Goal: Task Accomplishment & Management: Manage account settings

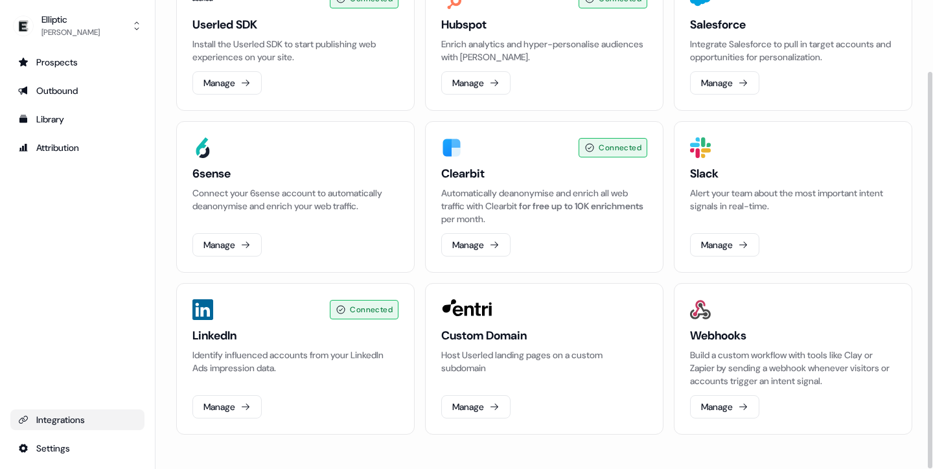
scroll to position [84, 0]
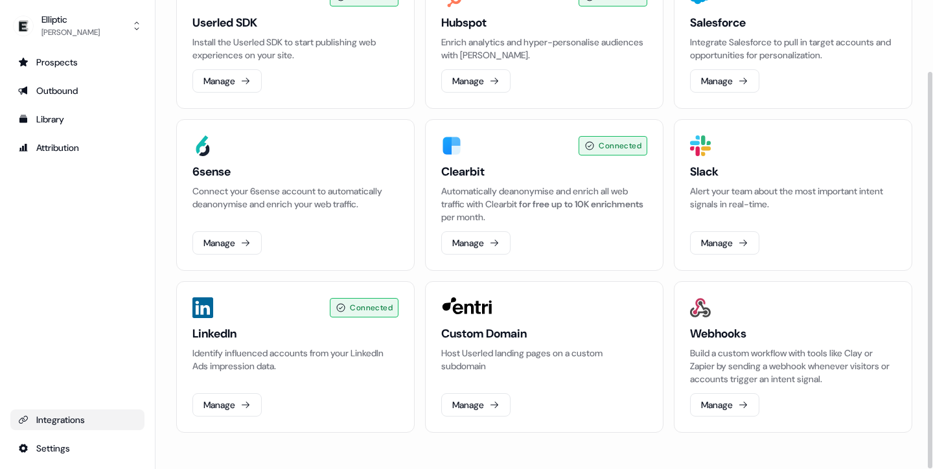
click at [527, 358] on p "Host Userled landing pages on a custom subdomain" at bounding box center [544, 360] width 206 height 26
click at [477, 404] on button "Manage" at bounding box center [475, 404] width 69 height 23
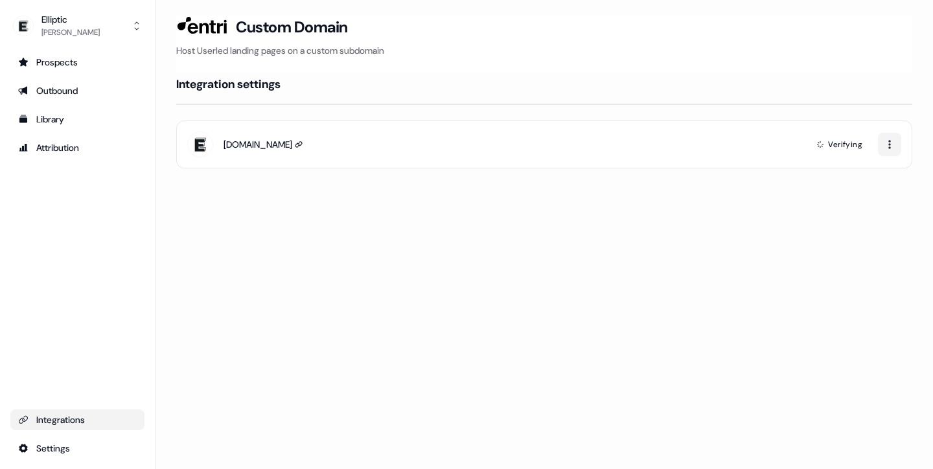
click at [371, 52] on p "Host Userled landing pages on a custom subdomain" at bounding box center [544, 50] width 736 height 13
click at [475, 251] on div "Loading... Custom Domain Host Userled landing pages on a custom subdomain Integ…" at bounding box center [543, 234] width 777 height 469
click at [67, 415] on div "Integrations" at bounding box center [77, 419] width 119 height 13
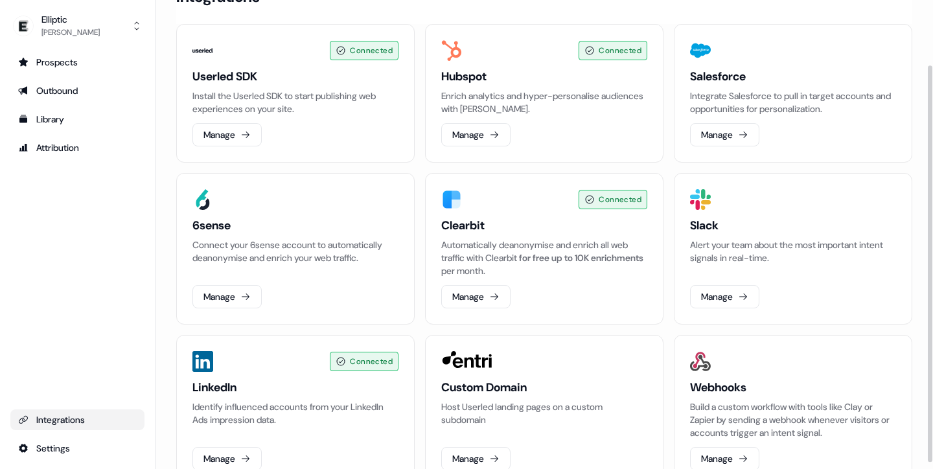
scroll to position [84, 0]
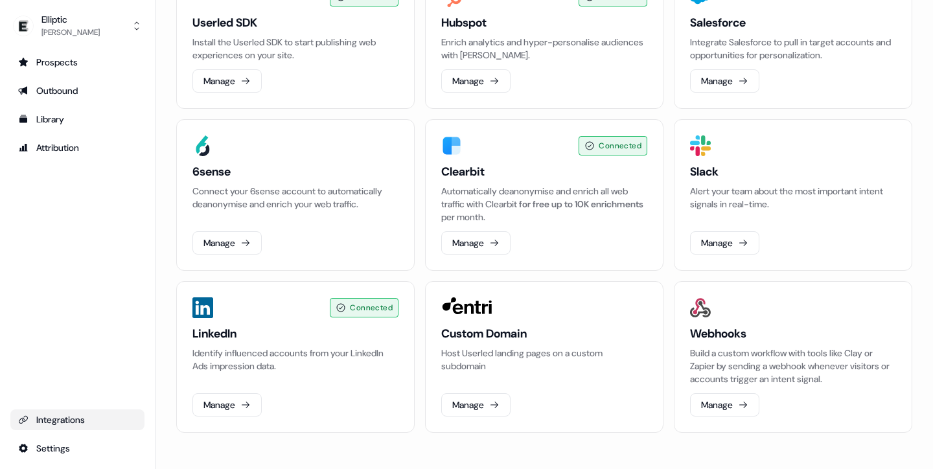
click at [58, 442] on html "For the best experience switch devices to a bigger screen. Go to Userled.io Ell…" at bounding box center [466, 234] width 933 height 469
click at [189, 429] on div "Team" at bounding box center [204, 425] width 104 height 21
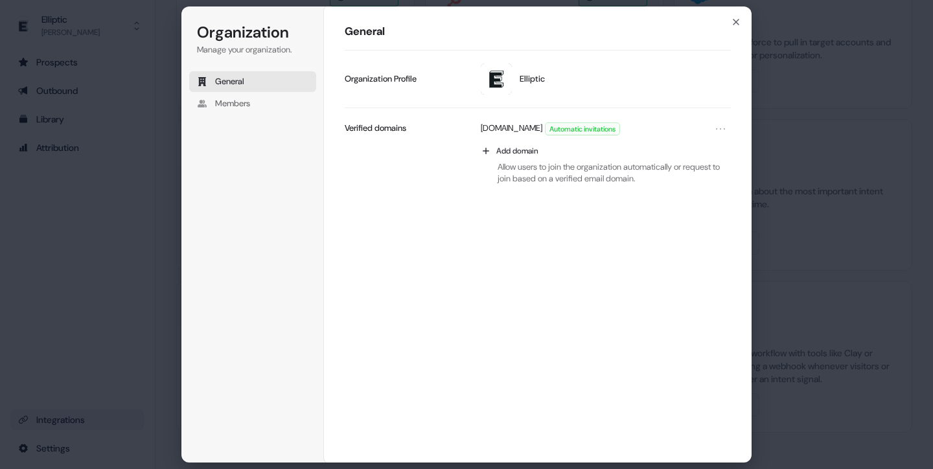
click at [250, 91] on button "General" at bounding box center [252, 81] width 127 height 21
click at [247, 98] on span "Members" at bounding box center [232, 104] width 35 height 12
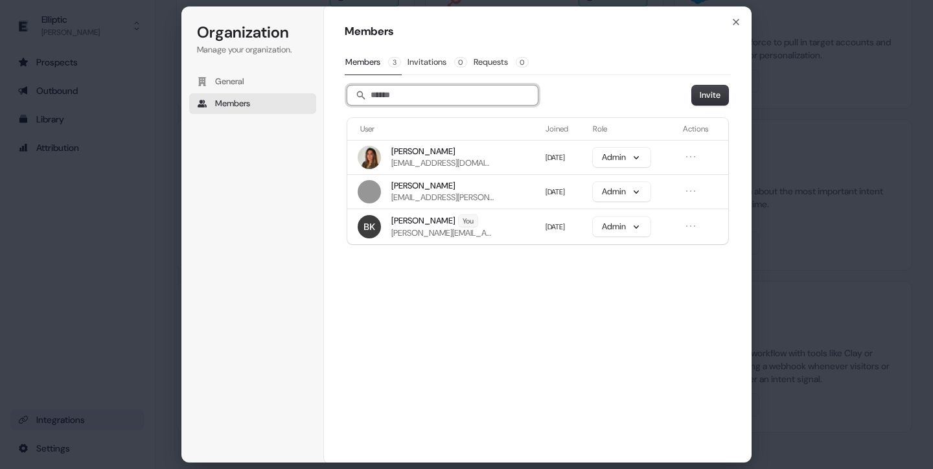
click at [415, 94] on input "Search" at bounding box center [442, 95] width 190 height 19
paste input "**********"
type input "**********"
click at [721, 97] on button "Invite" at bounding box center [710, 95] width 36 height 19
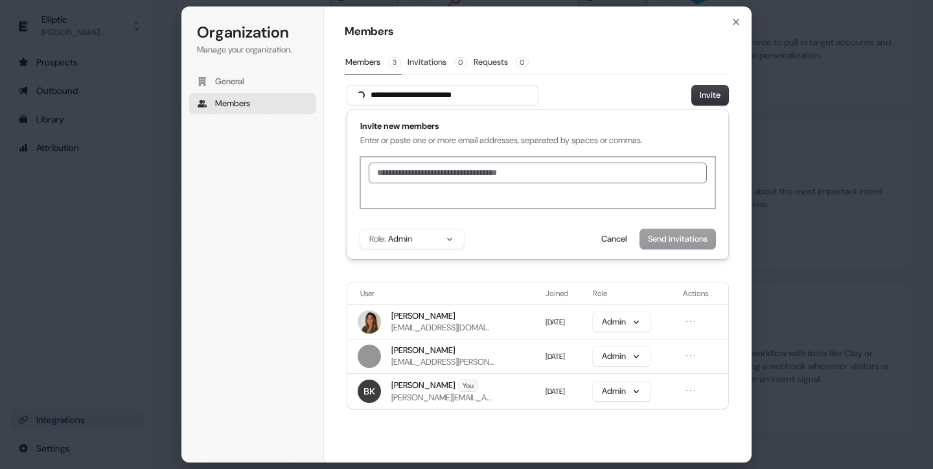
click at [468, 174] on input "text" at bounding box center [538, 173] width 338 height 21
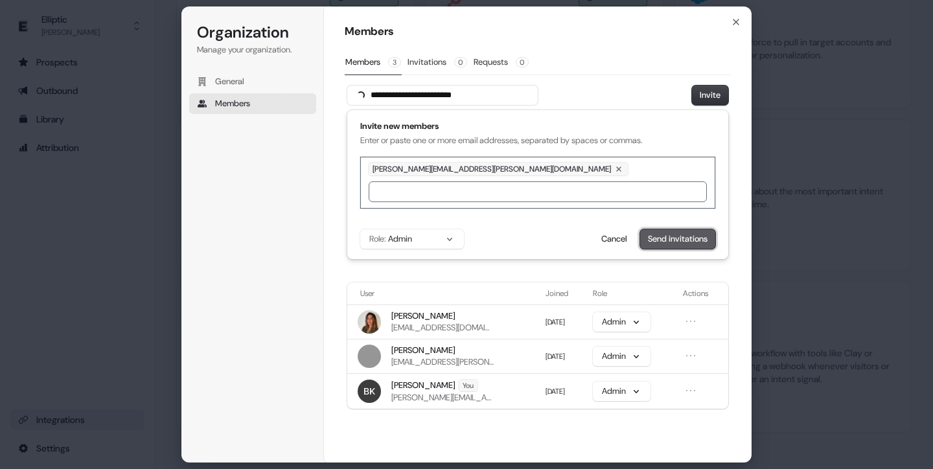
click at [679, 237] on button "Send invitations" at bounding box center [677, 238] width 75 height 19
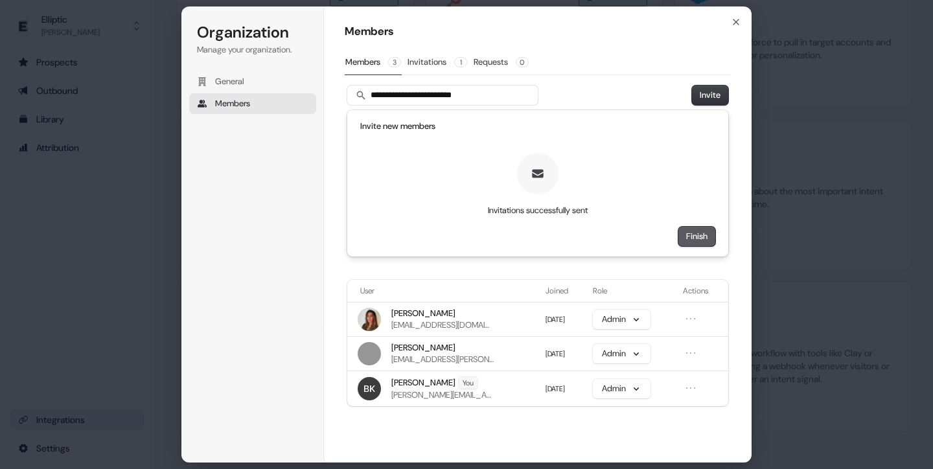
click at [703, 243] on button "Finish" at bounding box center [696, 236] width 37 height 19
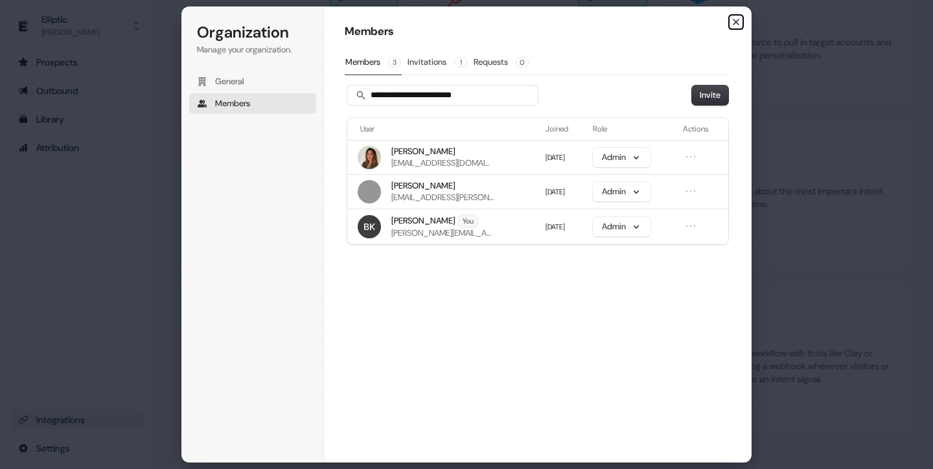
click at [736, 23] on icon "button" at bounding box center [736, 22] width 10 height 10
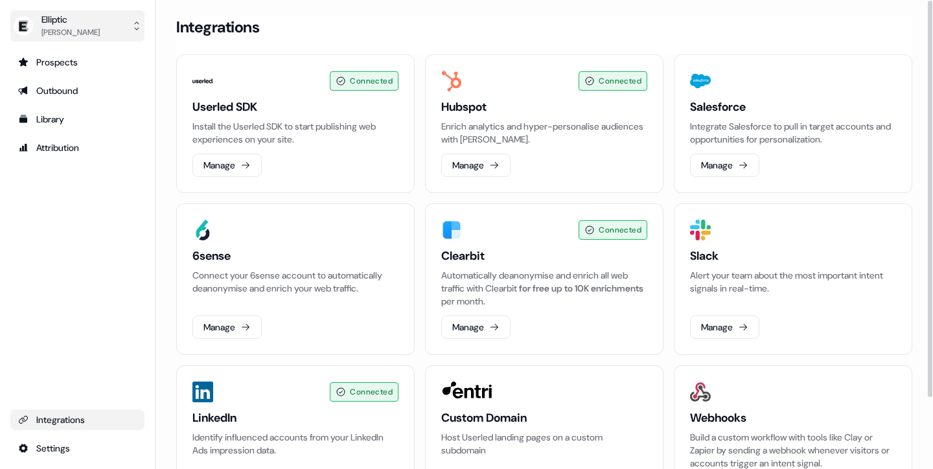
click at [86, 26] on div "[PERSON_NAME]" at bounding box center [70, 32] width 58 height 13
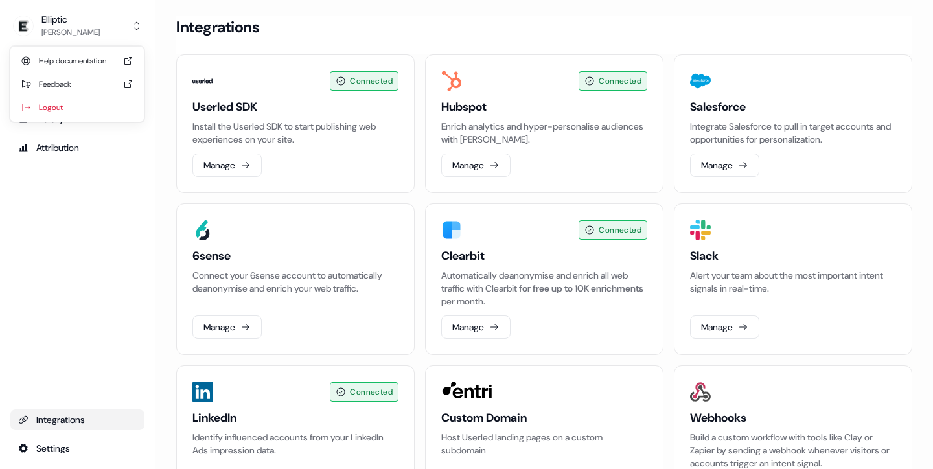
click at [93, 251] on div "Elliptic Benson Kimani Help documentation Feedback Logout Prospects Outbound Li…" at bounding box center [77, 234] width 155 height 469
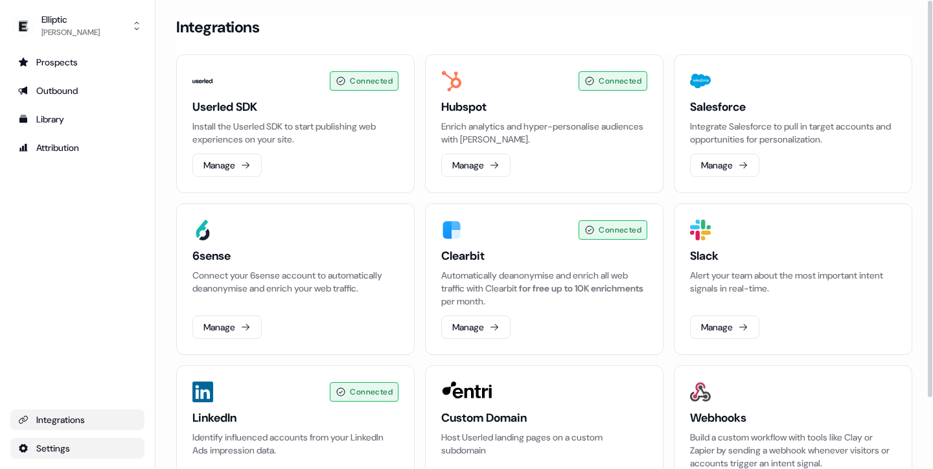
click at [36, 445] on html "For the best experience switch devices to a bigger screen. Go to Userled.io Ell…" at bounding box center [466, 234] width 933 height 469
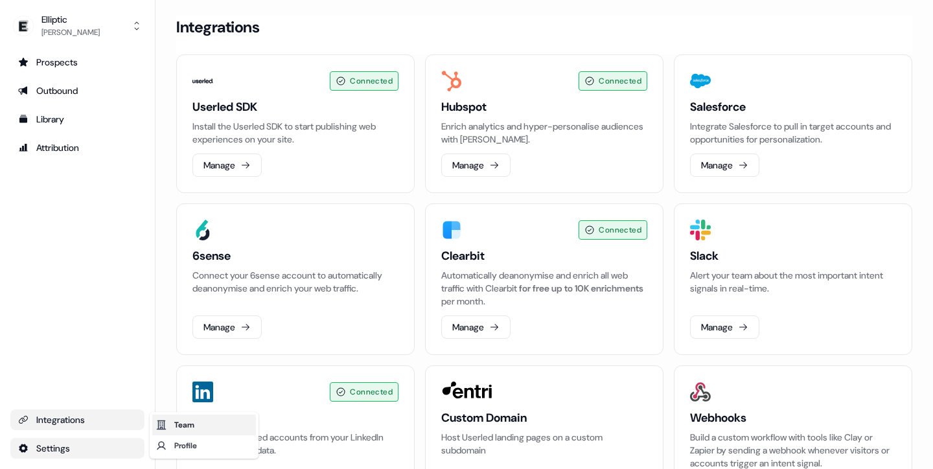
click at [181, 420] on div "Team" at bounding box center [204, 425] width 104 height 21
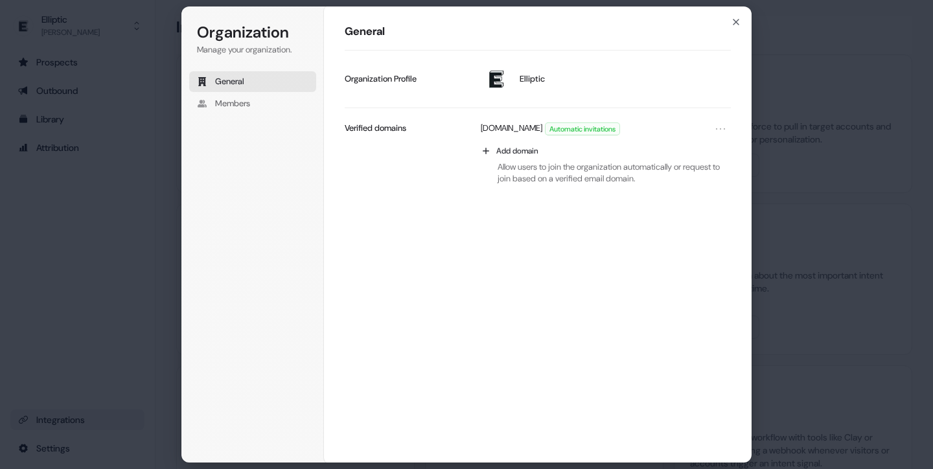
click at [223, 116] on div "Organization Manage your organization. General Members" at bounding box center [252, 99] width 127 height 155
click at [232, 106] on span "Members" at bounding box center [232, 104] width 35 height 12
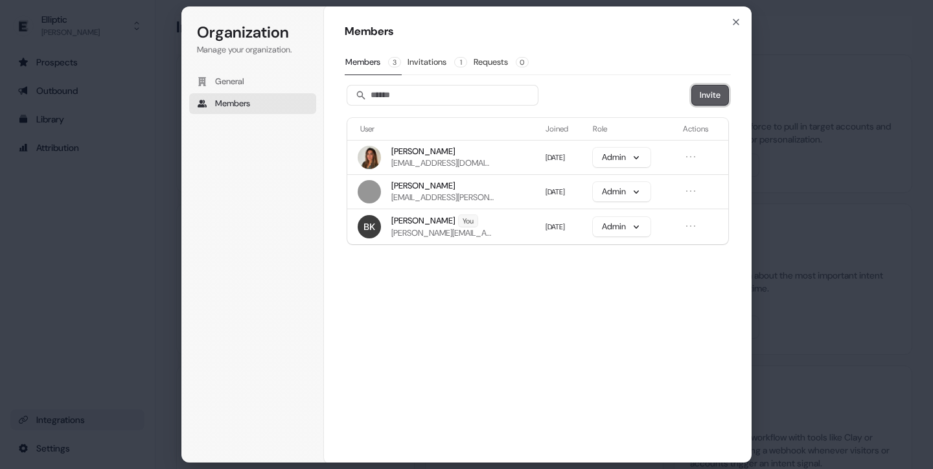
click at [720, 91] on button "Invite" at bounding box center [710, 95] width 36 height 19
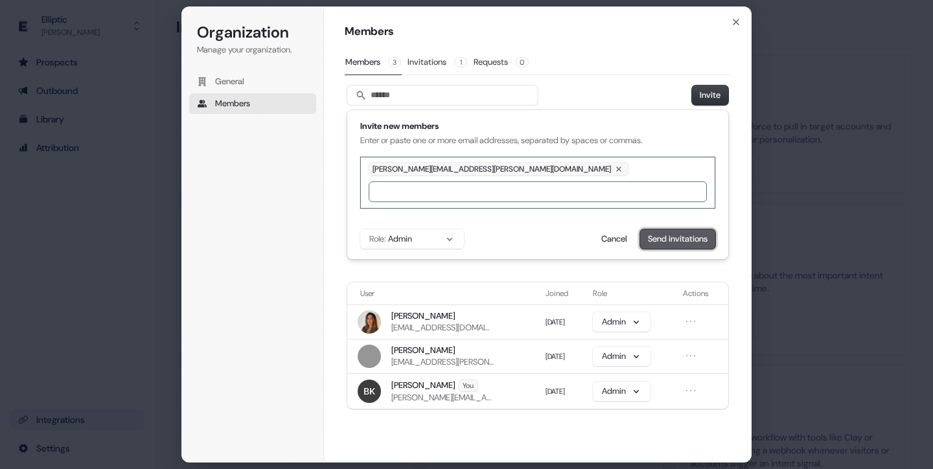
click at [672, 244] on button "Send invitations" at bounding box center [677, 238] width 75 height 19
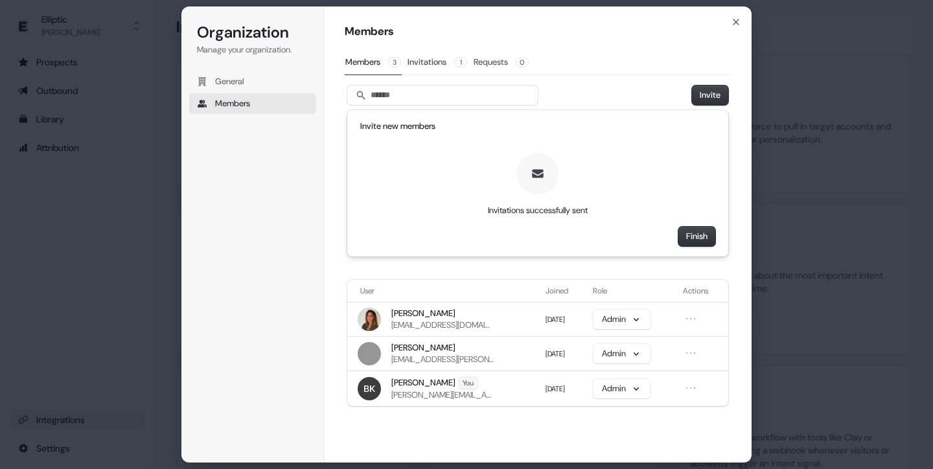
click at [485, 71] on button "Requests 0" at bounding box center [501, 62] width 56 height 25
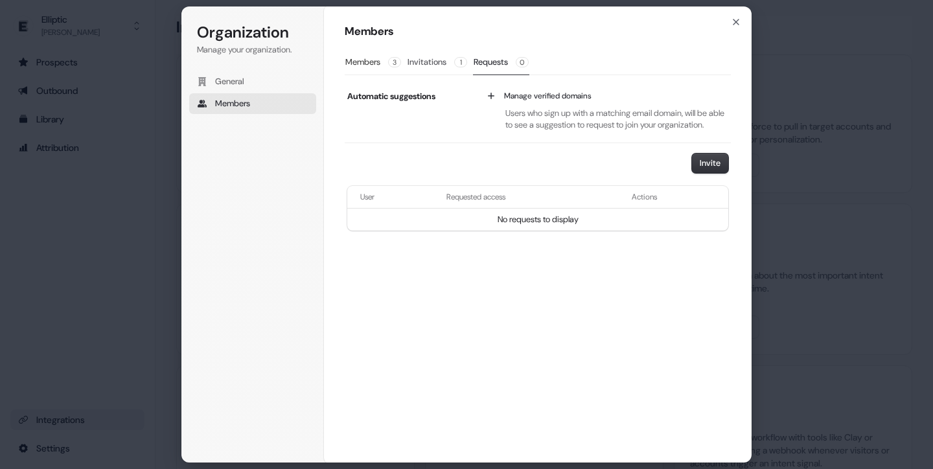
click at [444, 56] on button "Invitations 1" at bounding box center [437, 62] width 61 height 25
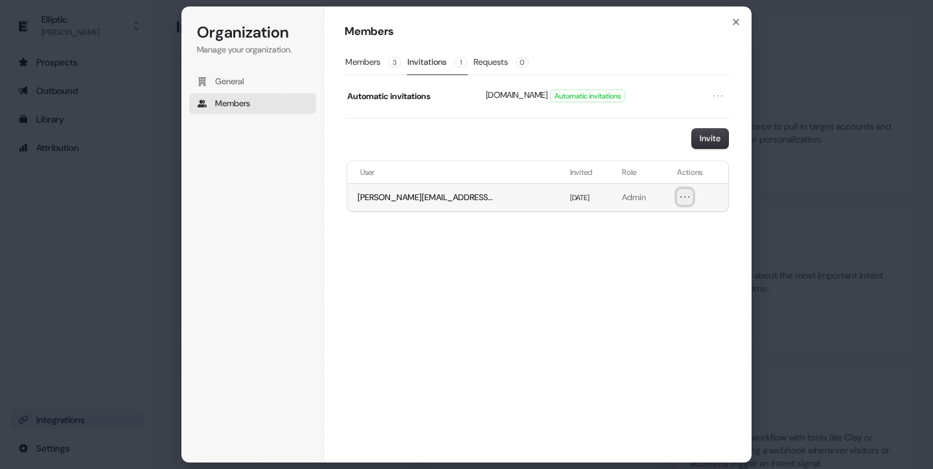
click at [685, 194] on icon "Open menu" at bounding box center [684, 196] width 13 height 13
click at [634, 276] on div "Members Members 3 Invitations 1 Requests 0 Automatic invitations elliptic.co Au…" at bounding box center [538, 234] width 428 height 457
click at [498, 311] on div "Members Members 3 Invitations 1 Requests 0 Automatic invitations elliptic.co Au…" at bounding box center [538, 234] width 428 height 457
click at [737, 22] on icon "button" at bounding box center [736, 22] width 10 height 10
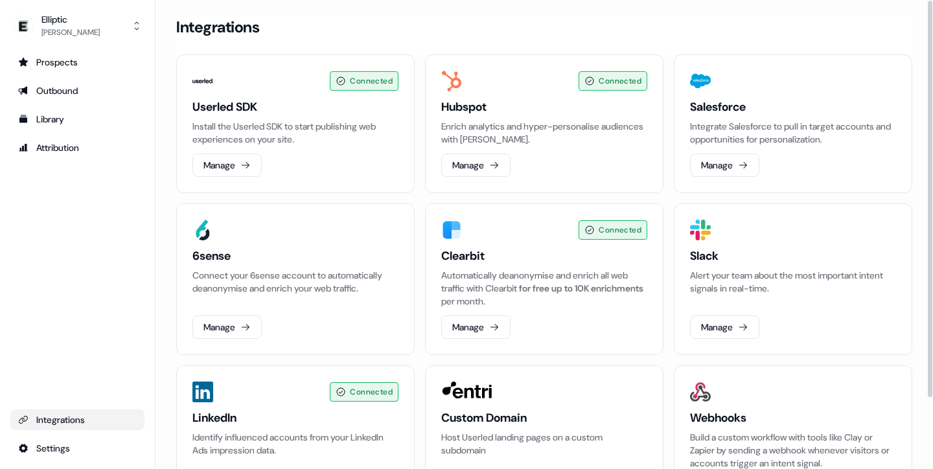
click at [79, 237] on div "Prospects Outbound Library Attribution Integrations Settings" at bounding box center [77, 255] width 134 height 407
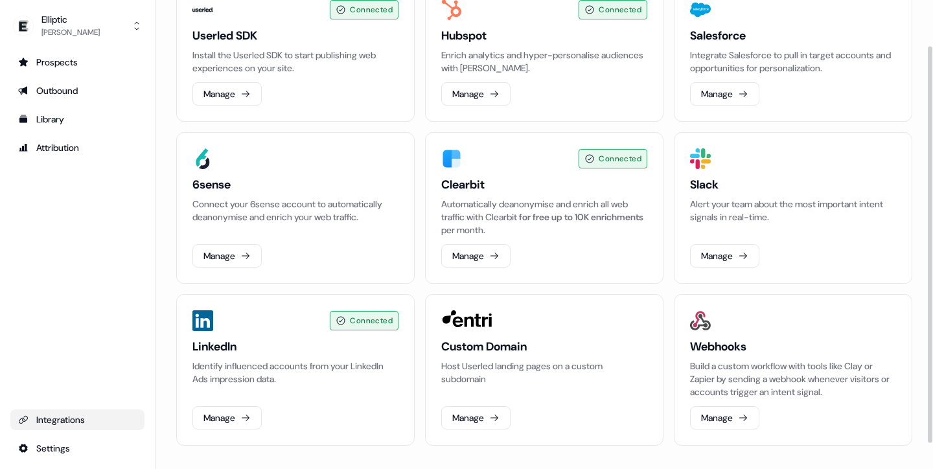
scroll to position [79, 0]
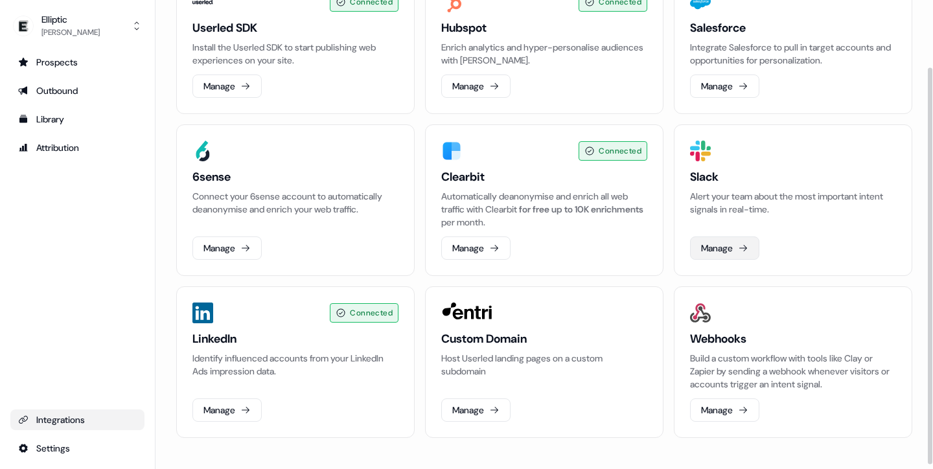
click at [742, 247] on icon at bounding box center [743, 248] width 8 height 6
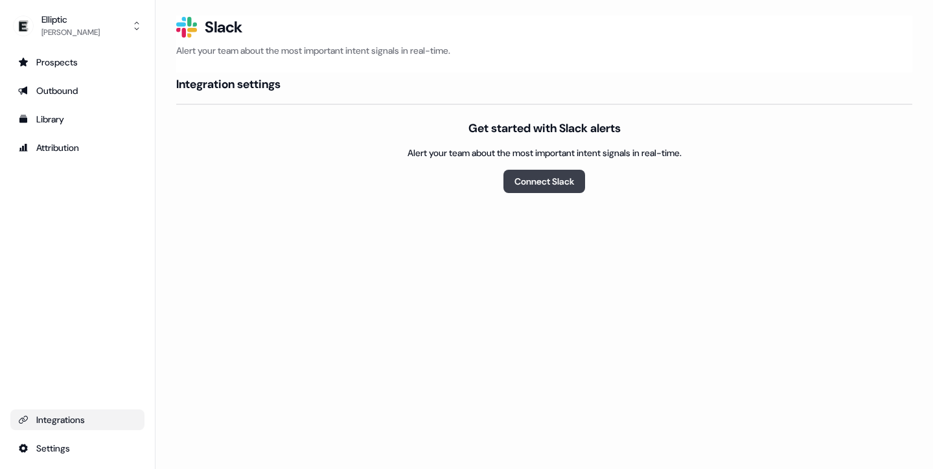
click at [560, 179] on button "Connect Slack" at bounding box center [544, 181] width 82 height 23
click at [41, 441] on html "For the best experience switch devices to a bigger screen. Go to [DOMAIN_NAME] …" at bounding box center [466, 234] width 933 height 469
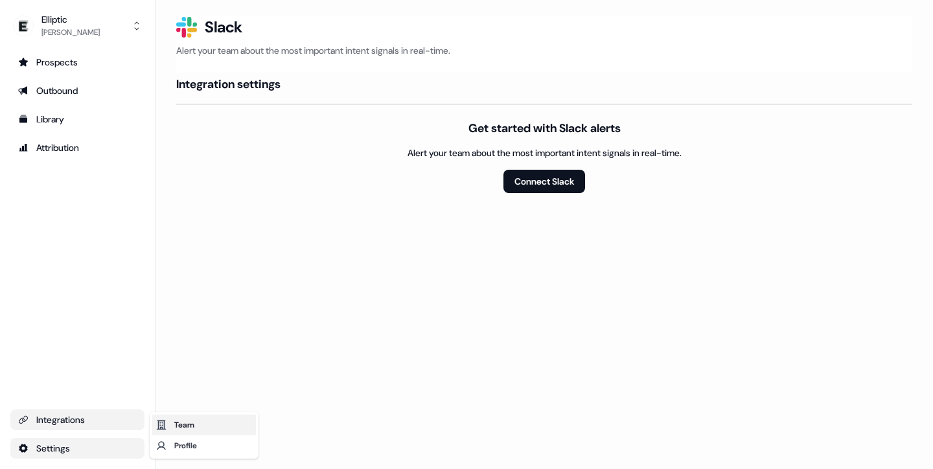
click at [194, 425] on div "Team" at bounding box center [204, 425] width 104 height 21
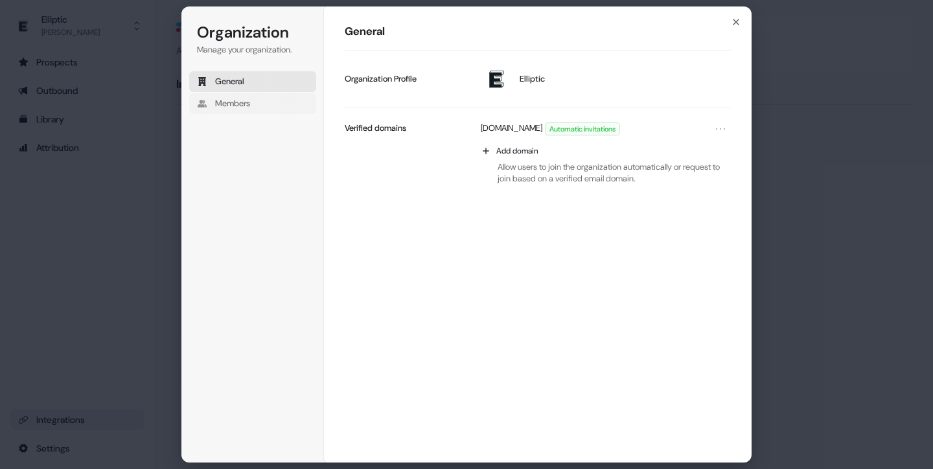
click at [247, 93] on div "General Members" at bounding box center [252, 92] width 127 height 43
click at [240, 109] on span "Members" at bounding box center [232, 104] width 35 height 12
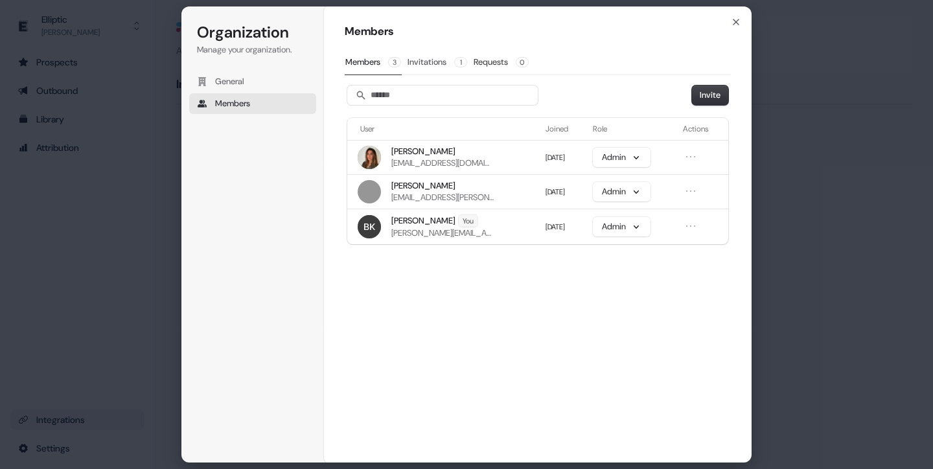
click at [421, 60] on button "Invitations 1" at bounding box center [437, 62] width 61 height 25
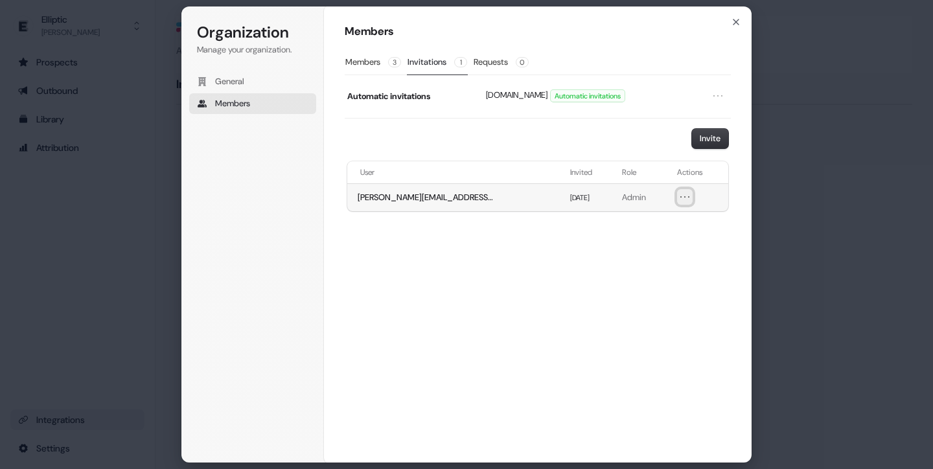
click at [678, 195] on icon "Open menu" at bounding box center [684, 196] width 13 height 13
click at [538, 284] on div "Members Members 3 Invitations 1 Requests 0 Automatic invitations elliptic.co Au…" at bounding box center [538, 234] width 428 height 457
click at [635, 196] on p "Admin" at bounding box center [642, 198] width 40 height 12
click at [711, 133] on button "Invite" at bounding box center [710, 138] width 36 height 19
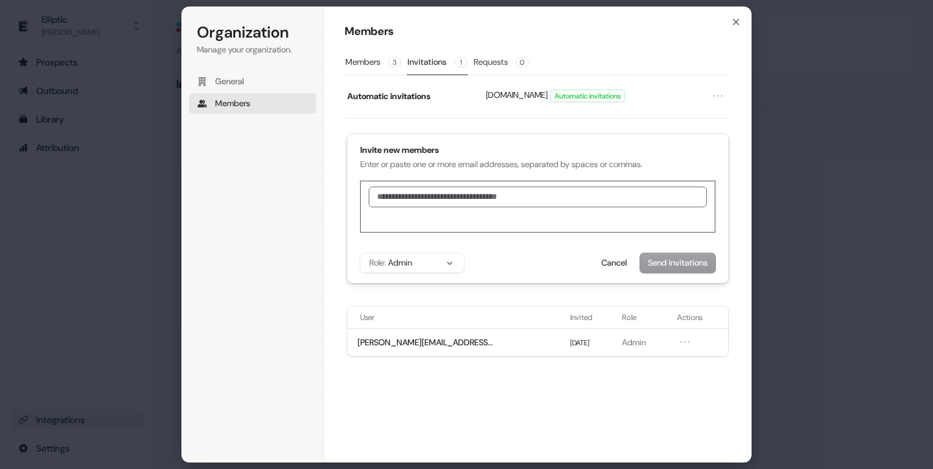
click at [515, 52] on button "Requests 0" at bounding box center [501, 62] width 56 height 25
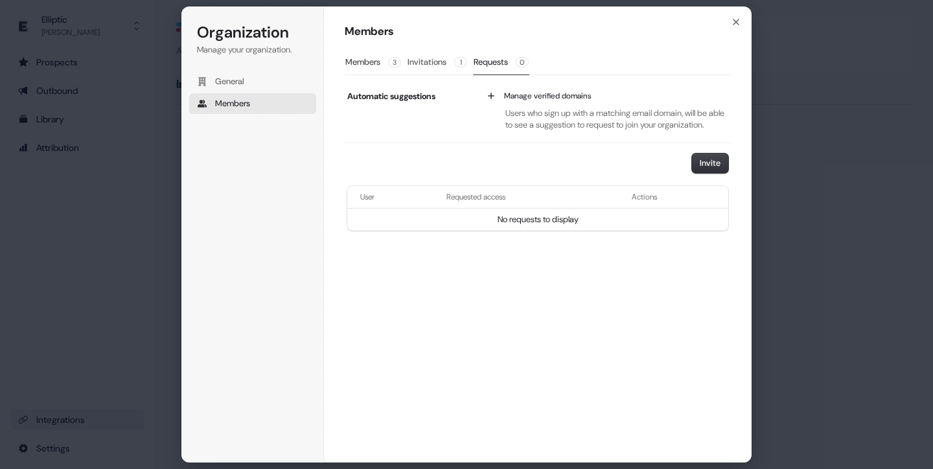
click at [424, 69] on button "Invitations 1" at bounding box center [437, 62] width 61 height 25
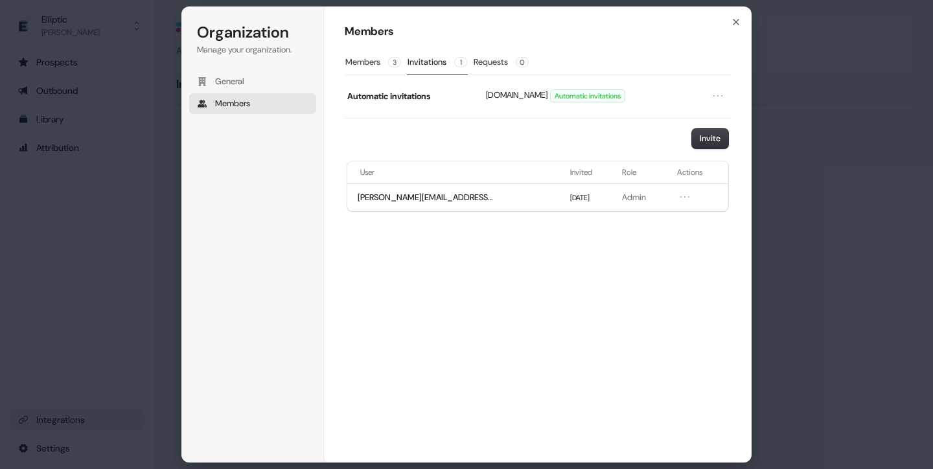
click at [290, 177] on div "Organization Manage your organization. General Members" at bounding box center [255, 234] width 148 height 456
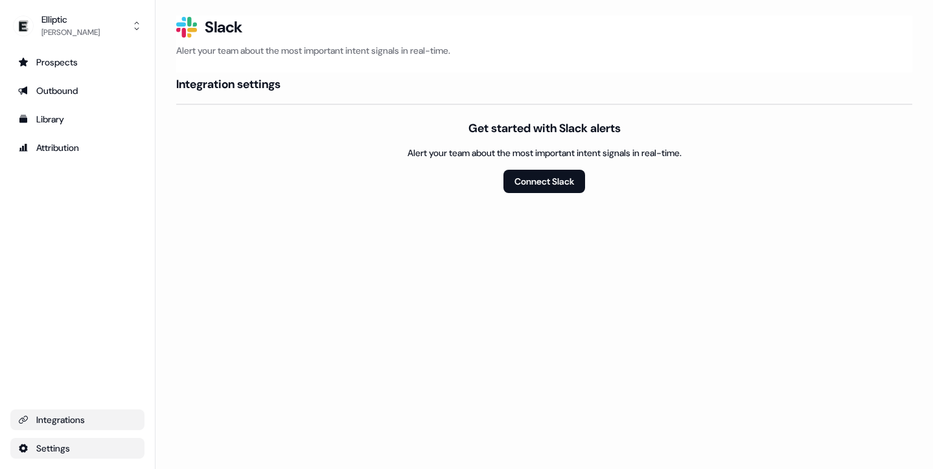
click at [42, 442] on html "For the best experience switch devices to a bigger screen. Go to [DOMAIN_NAME] …" at bounding box center [466, 234] width 933 height 469
click at [207, 424] on div "Team" at bounding box center [204, 425] width 104 height 21
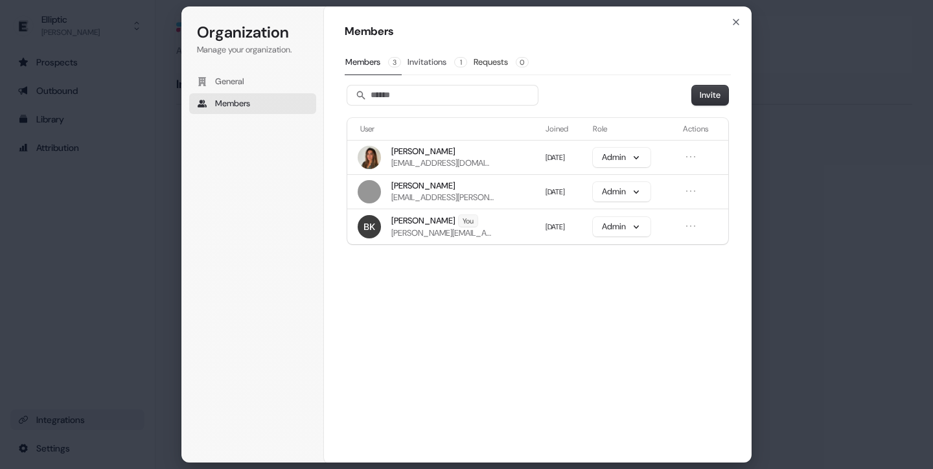
click at [450, 53] on button "Invitations 1" at bounding box center [437, 62] width 61 height 25
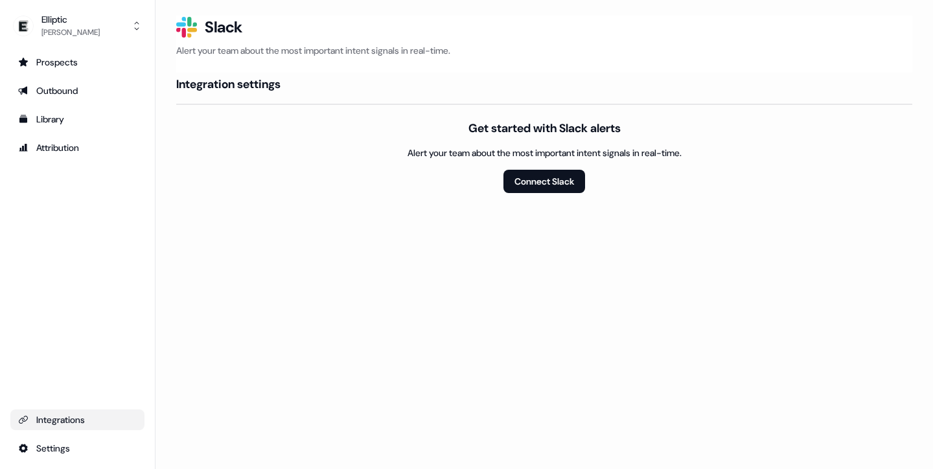
click at [380, 308] on div "Loading... Slack Logo SVG Slack Alert your team about the most important intent…" at bounding box center [543, 234] width 777 height 469
click at [207, 150] on div "Get started with Slack alerts Alert your team about the most important intent s…" at bounding box center [544, 156] width 736 height 73
click at [223, 190] on div "Get started with Slack alerts Alert your team about the most important intent s…" at bounding box center [544, 156] width 736 height 73
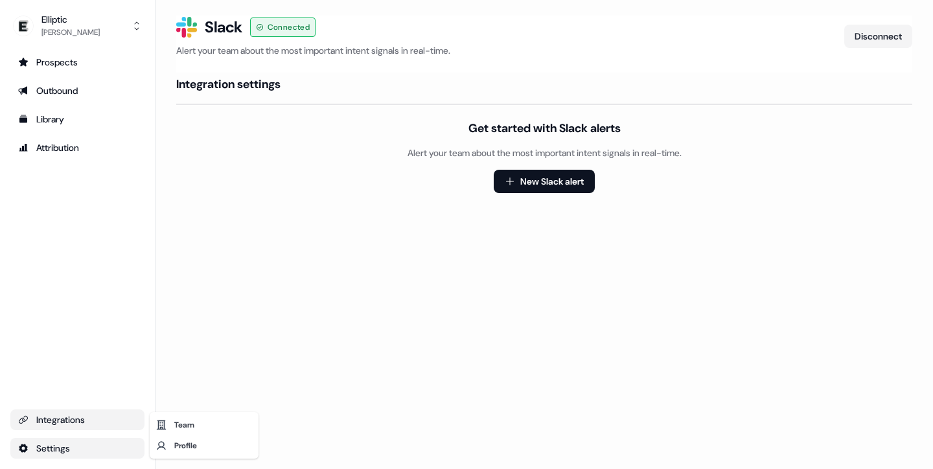
click at [47, 451] on html "For the best experience switch devices to a bigger screen. Go to [DOMAIN_NAME] …" at bounding box center [466, 234] width 933 height 469
click at [78, 423] on html "For the best experience switch devices to a bigger screen. Go to [DOMAIN_NAME] …" at bounding box center [466, 234] width 933 height 469
click at [68, 421] on div "Integrations" at bounding box center [77, 419] width 119 height 13
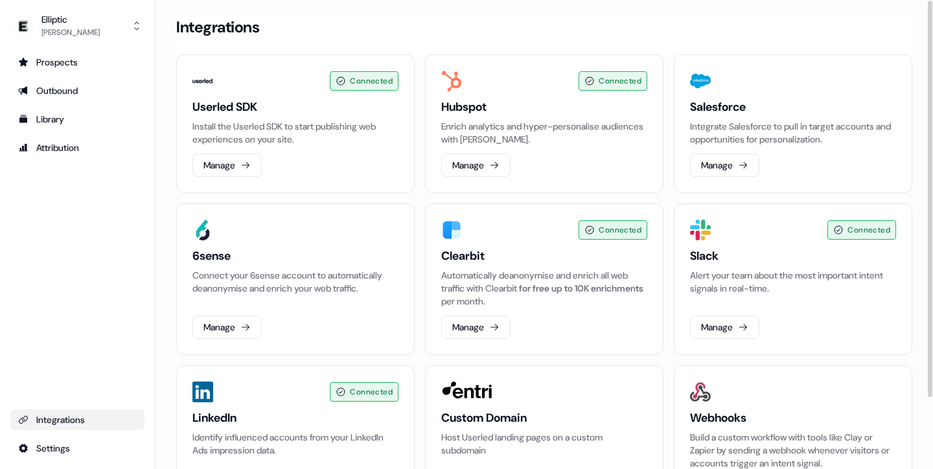
click at [98, 233] on div "Prospects Outbound Library Attribution Integrations Settings" at bounding box center [77, 255] width 134 height 407
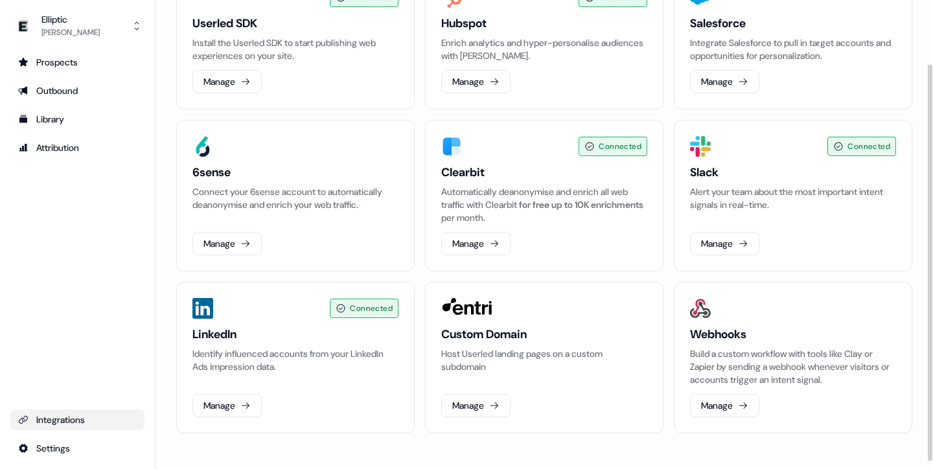
scroll to position [84, 0]
click at [82, 269] on div "Prospects Outbound Library Attribution Integrations Settings" at bounding box center [77, 255] width 134 height 407
click at [159, 269] on section "Loading... Integrations Connected Userled SDK Install the Userled SDK to start …" at bounding box center [543, 200] width 777 height 538
click at [160, 258] on section "Loading... Integrations Connected Userled SDK Install the Userled SDK to start …" at bounding box center [543, 200] width 777 height 538
click at [131, 256] on div "Prospects Outbound Library Attribution Integrations Settings" at bounding box center [77, 255] width 134 height 407
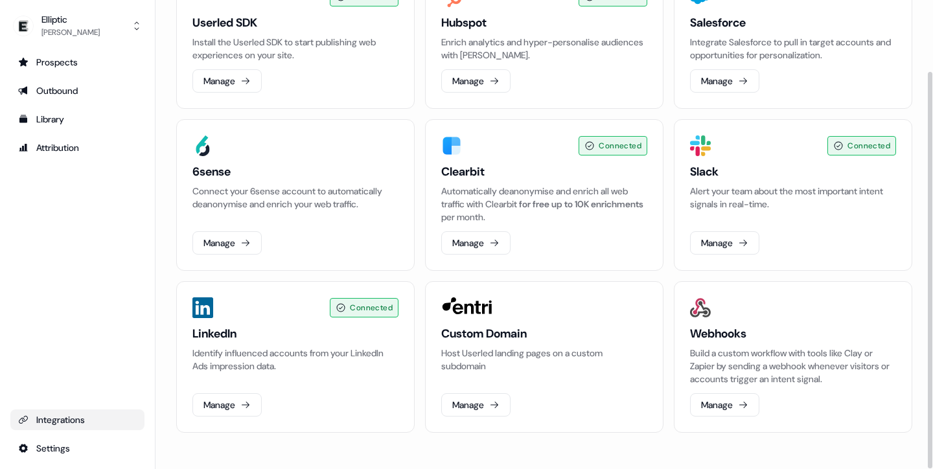
click at [90, 238] on div "Prospects Outbound Library Attribution Integrations Settings" at bounding box center [77, 255] width 134 height 407
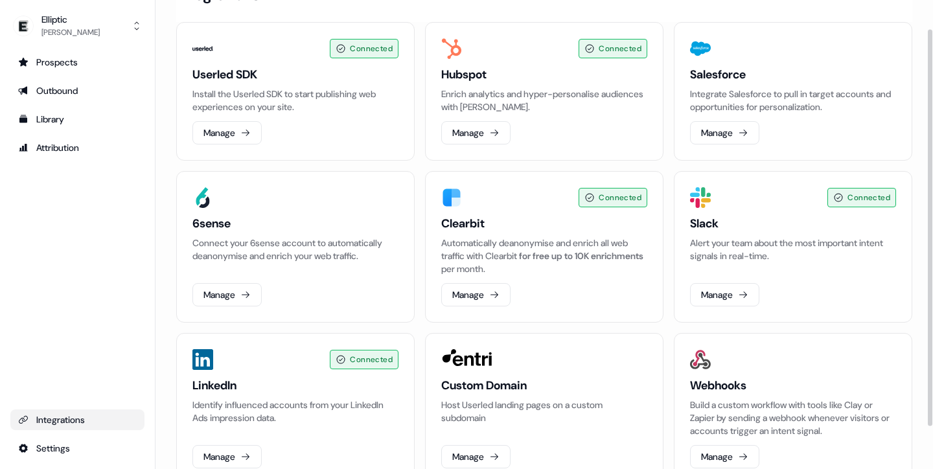
scroll to position [34, 0]
click at [58, 262] on div "Prospects Outbound Library Attribution Integrations Settings" at bounding box center [77, 255] width 134 height 407
click at [127, 228] on div "Prospects Outbound Library Attribution Integrations Settings" at bounding box center [77, 255] width 134 height 407
